Goal: Task Accomplishment & Management: Use online tool/utility

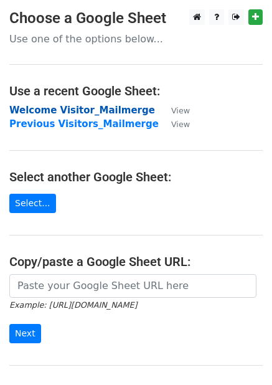
click at [66, 110] on strong "Welcome Visitor_Mailmerge" at bounding box center [82, 110] width 146 height 11
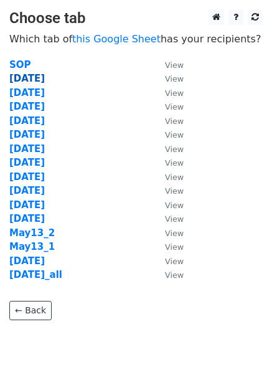
click at [28, 81] on strong "[DATE]" at bounding box center [27, 78] width 36 height 11
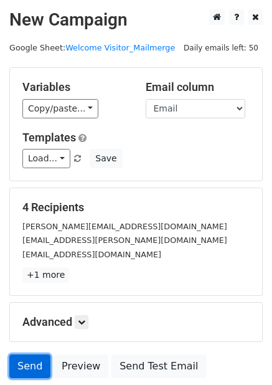
click at [25, 370] on link "Send" at bounding box center [29, 367] width 41 height 24
